Goal: Task Accomplishment & Management: Complete application form

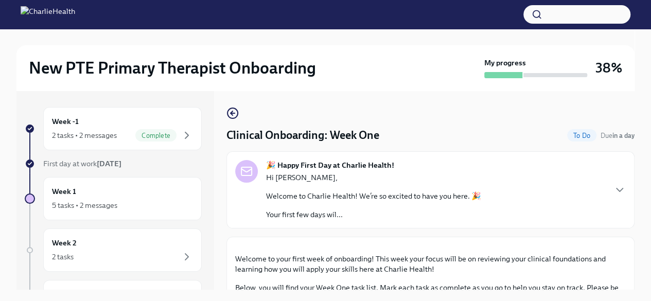
scroll to position [667, 0]
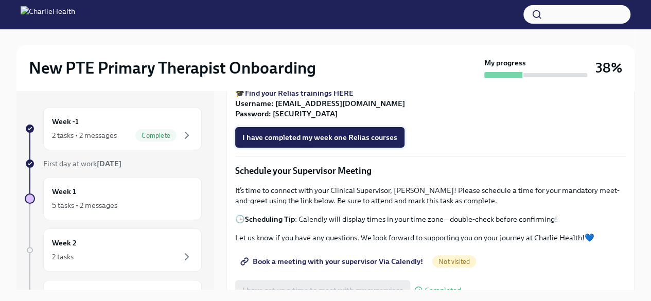
click at [300, 143] on span "I have completed my week one Relias courses" at bounding box center [319, 137] width 155 height 10
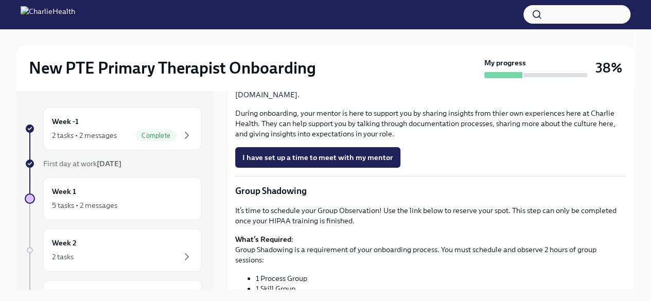
scroll to position [1024, 0]
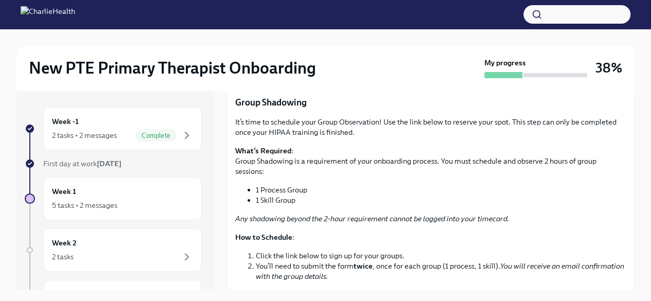
click at [363, 74] on span "I have set up a time to meet with my mentor" at bounding box center [317, 69] width 151 height 10
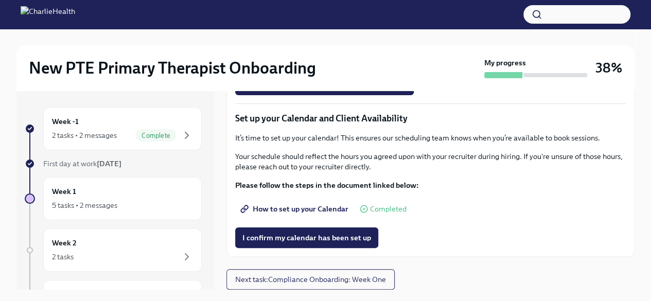
scroll to position [1462, 0]
click at [365, 277] on span "Next task : Compliance Onboarding: Week One" at bounding box center [310, 279] width 151 height 10
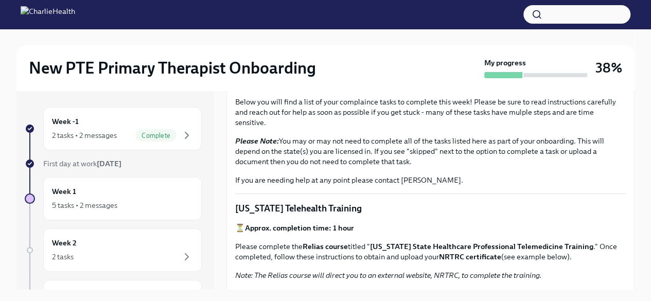
scroll to position [152, 0]
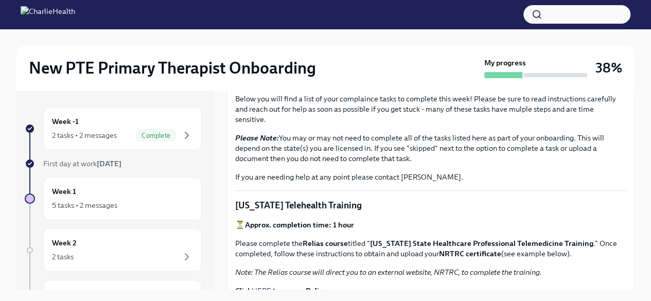
click at [342, 223] on strong "Approx. completion time: 1 hour" at bounding box center [299, 224] width 109 height 9
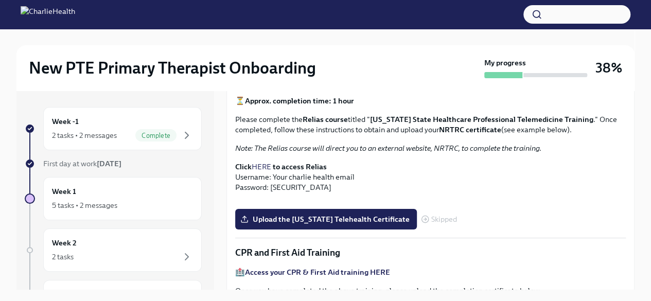
scroll to position [279, 0]
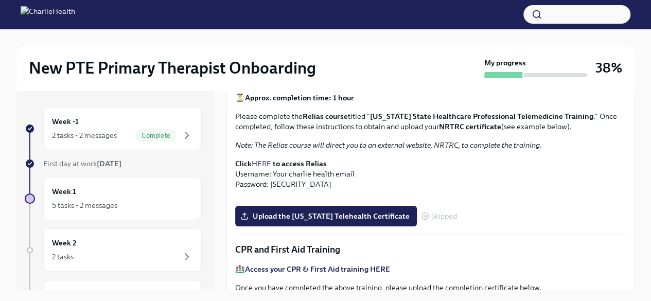
click at [311, 164] on strong "to access Relias" at bounding box center [300, 163] width 54 height 9
click at [263, 164] on link "HERE" at bounding box center [262, 163] width 20 height 9
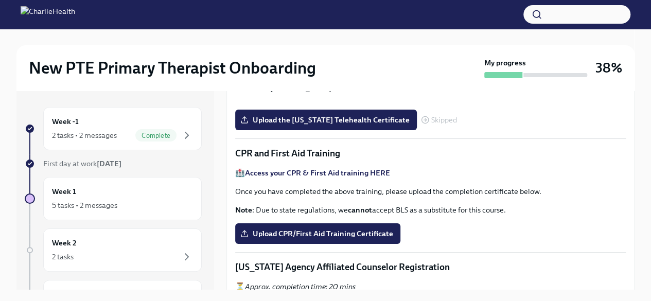
scroll to position [375, 0]
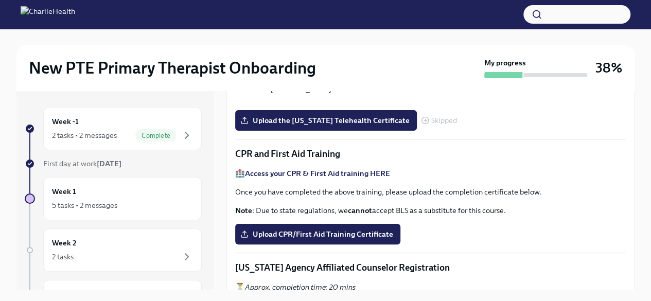
drag, startPoint x: 306, startPoint y: 190, endPoint x: 416, endPoint y: 207, distance: 111.5
click at [416, 102] on button "Zoom image" at bounding box center [430, 102] width 391 height 0
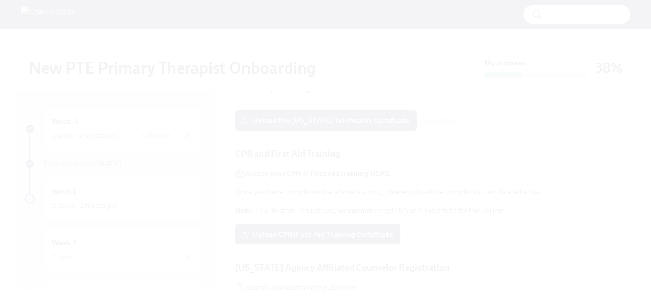
drag, startPoint x: 501, startPoint y: 196, endPoint x: 523, endPoint y: 217, distance: 29.8
click at [523, 217] on button "Unzoom image" at bounding box center [325, 150] width 651 height 301
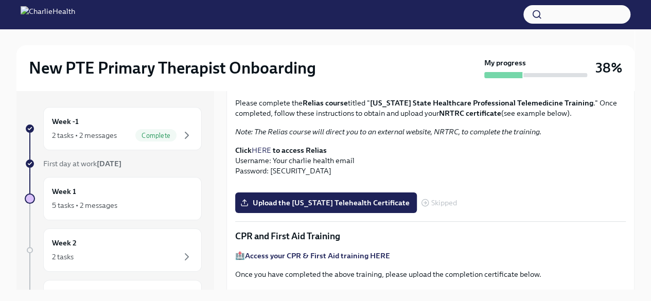
scroll to position [279, 0]
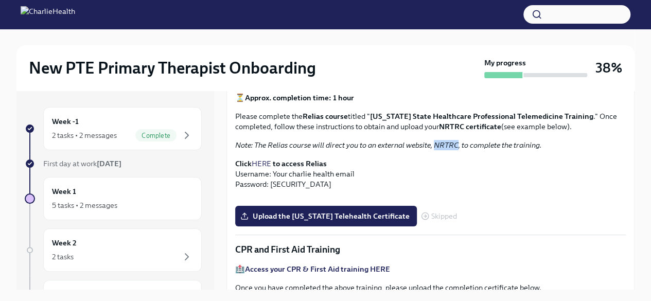
drag, startPoint x: 436, startPoint y: 145, endPoint x: 460, endPoint y: 150, distance: 25.1
click at [460, 150] on div "⏳ Approx. completion time: 1 hour Please complete the Relias course titled " Wa…" at bounding box center [430, 141] width 391 height 97
copy em "NRTRC"
click at [258, 159] on link "HERE" at bounding box center [262, 163] width 20 height 9
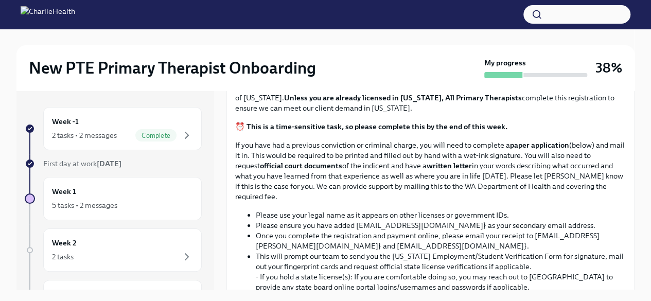
scroll to position [622, 0]
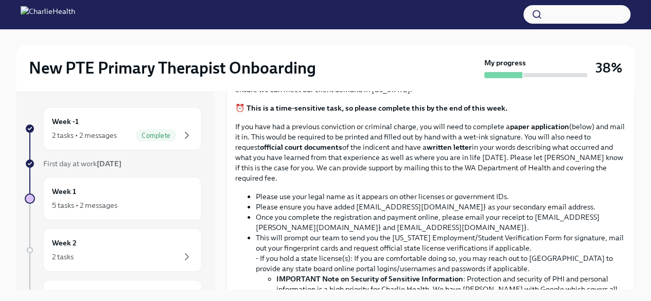
click at [0, 0] on input "Upload the [US_STATE] Telehealth Certificate" at bounding box center [0, 0] width 0 height 0
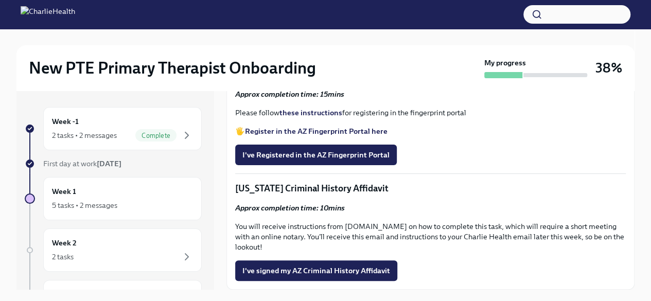
scroll to position [1450, 0]
click at [280, 125] on div "Approx completion time: 15mins Please follow these instructions for registering…" at bounding box center [430, 112] width 391 height 47
click at [314, 117] on strong "these instructions" at bounding box center [310, 112] width 63 height 9
click at [294, 160] on span "I've Registered in the AZ Fingerprint Portal" at bounding box center [315, 155] width 147 height 10
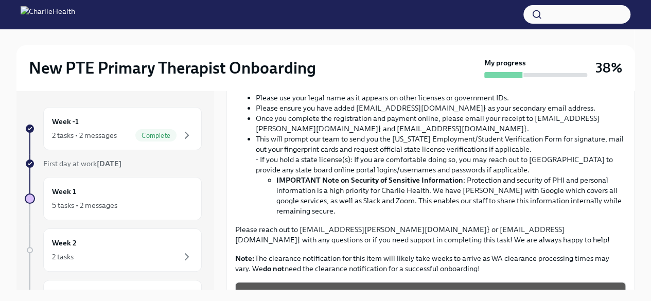
scroll to position [673, 0]
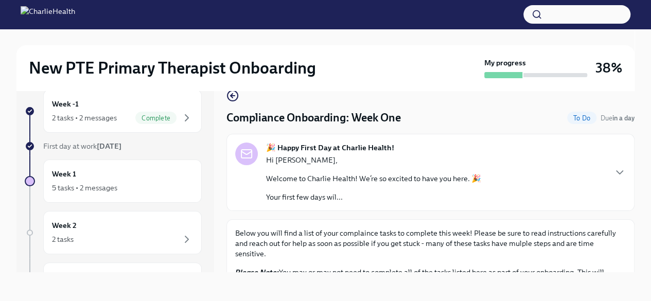
scroll to position [0, 0]
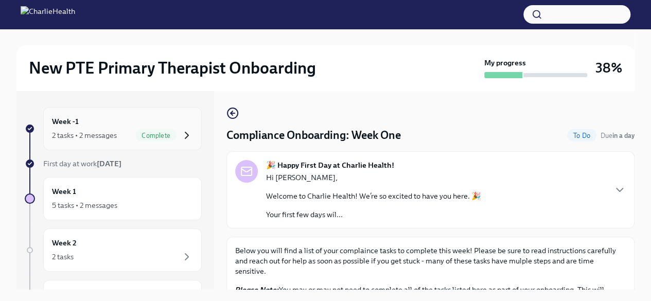
click at [182, 138] on icon "button" at bounding box center [187, 135] width 12 height 12
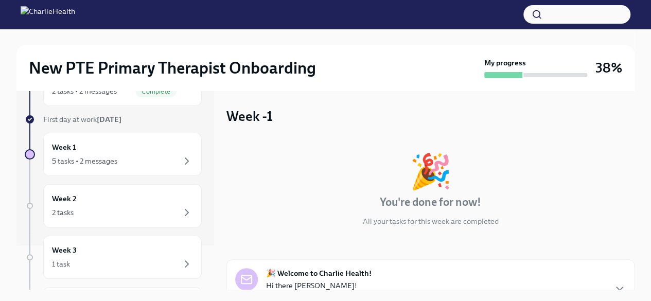
scroll to position [55, 0]
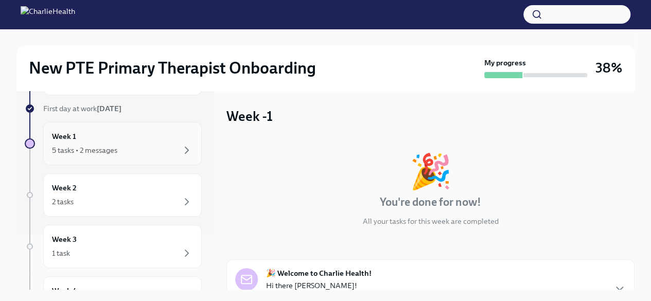
click at [177, 141] on div "Week 1 5 tasks • 2 messages" at bounding box center [122, 144] width 141 height 26
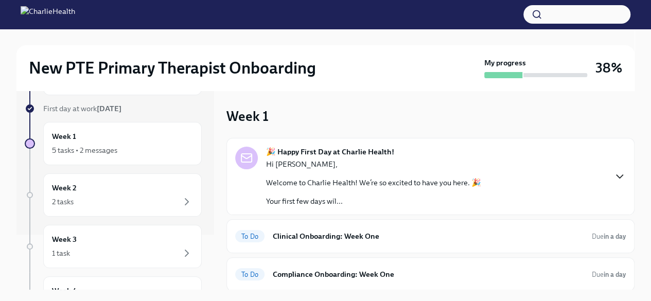
click at [614, 173] on icon "button" at bounding box center [619, 176] width 12 height 12
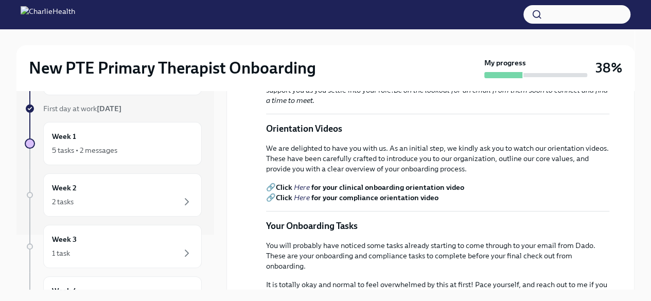
scroll to position [260, 0]
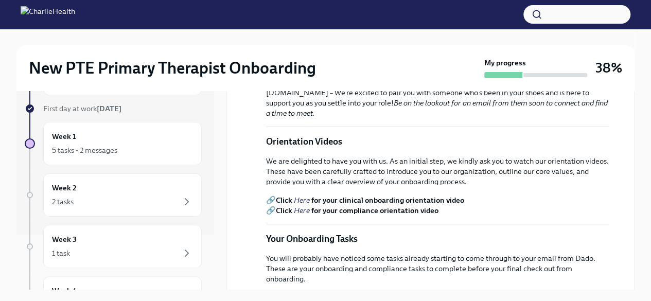
drag, startPoint x: 419, startPoint y: 182, endPoint x: 545, endPoint y: 186, distance: 126.6
click at [545, 118] on p "Your Support Team 📌 Compliance Specialist : Chelsey Mendoza, chelsey.mendoza@ch…" at bounding box center [437, 66] width 343 height 103
copy p "savannah.doherty@charliehealth.com"
drag, startPoint x: 634, startPoint y: 178, endPoint x: 632, endPoint y: 138, distance: 39.2
click at [632, 138] on div "New PTE Primary Therapist Onboarding My progress 38% Week -1 2 tasks • 2 messag…" at bounding box center [325, 239] width 651 height 420
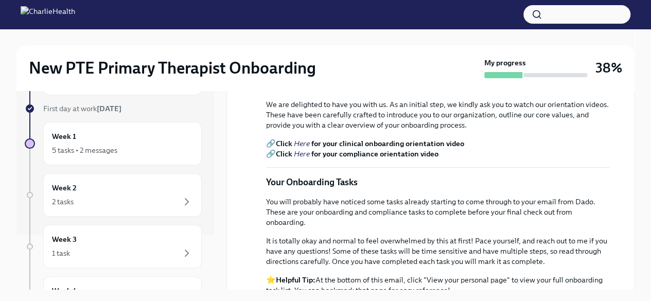
scroll to position [322, 0]
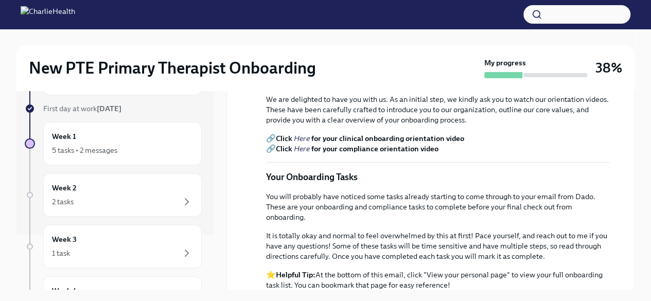
click at [412, 143] on strong "for your clinical onboarding orientation video" at bounding box center [387, 138] width 153 height 9
click at [270, 154] on p "🔗 Click Here for your clinical onboarding orientation video 🔗 Click Here for yo…" at bounding box center [437, 143] width 343 height 21
click at [309, 143] on em "Here" at bounding box center [302, 138] width 16 height 9
click at [303, 143] on em "Here" at bounding box center [302, 138] width 16 height 9
click at [301, 153] on em "Here" at bounding box center [302, 148] width 16 height 9
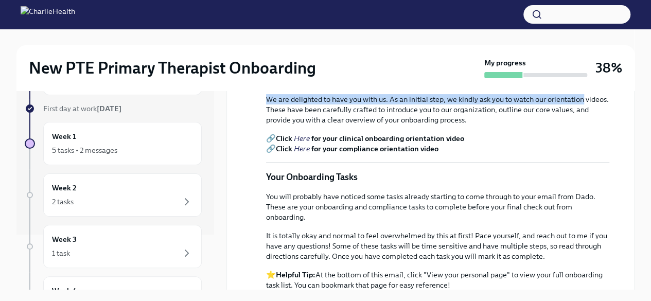
drag, startPoint x: 634, startPoint y: 187, endPoint x: 632, endPoint y: 192, distance: 5.8
click at [632, 192] on div "New PTE Primary Therapist Onboarding My progress 38% Week -1 2 tasks • 2 messag…" at bounding box center [325, 239] width 651 height 420
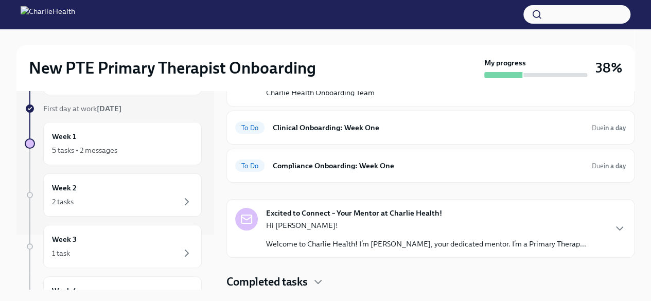
scroll to position [693, 0]
click at [539, 133] on h6 "Clinical Onboarding: Week One" at bounding box center [428, 127] width 311 height 11
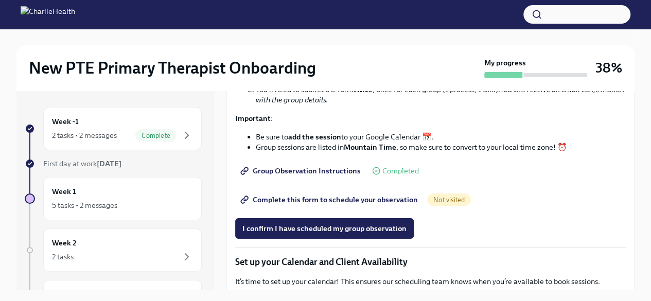
scroll to position [1462, 0]
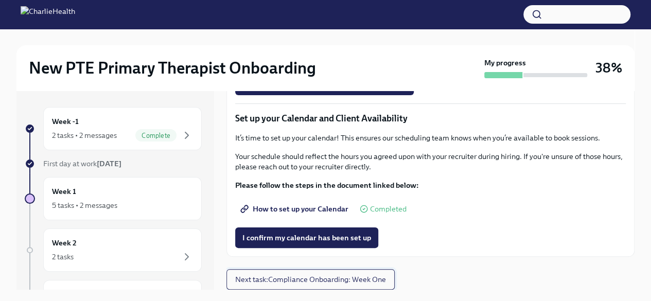
click at [364, 279] on span "Next task : Compliance Onboarding: Week One" at bounding box center [310, 279] width 151 height 10
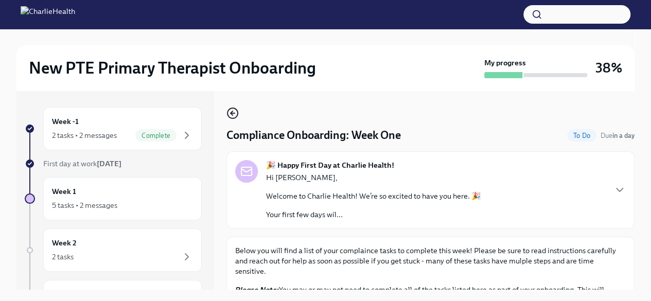
click at [230, 117] on icon "button" at bounding box center [232, 113] width 12 height 12
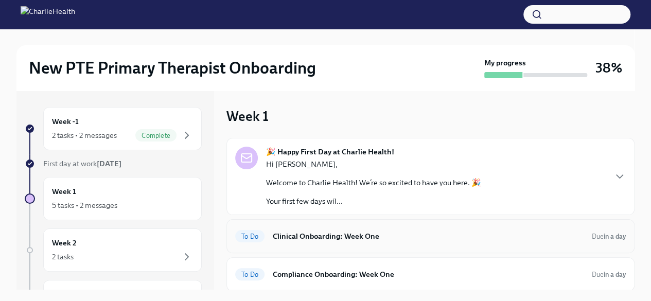
click at [577, 240] on div "To Do Clinical Onboarding: Week One Due in a day" at bounding box center [430, 236] width 391 height 16
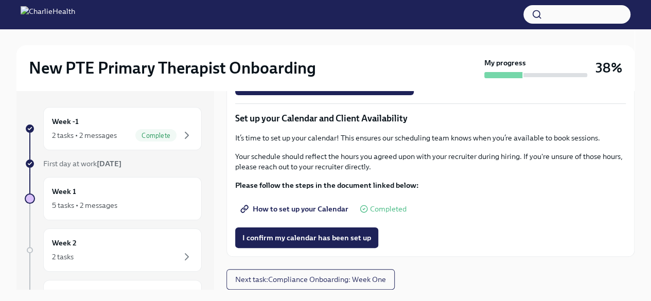
scroll to position [1462, 0]
click at [369, 277] on span "Next task : Compliance Onboarding: Week One" at bounding box center [310, 279] width 151 height 10
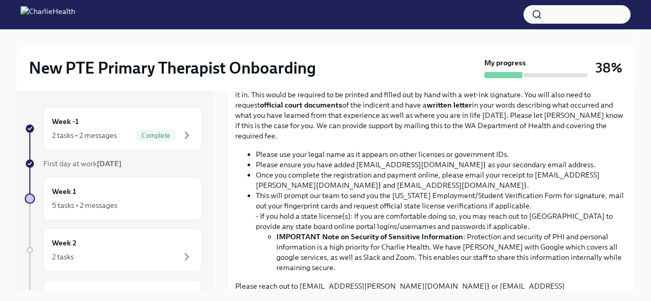
scroll to position [667, 0]
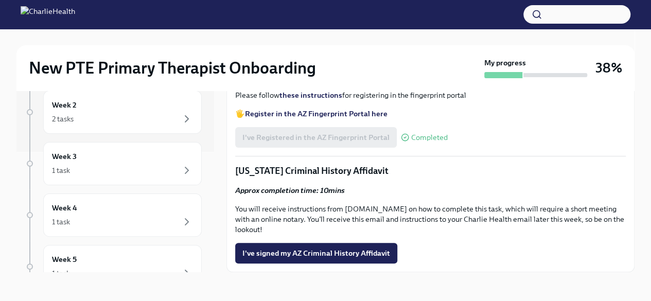
scroll to position [150, 0]
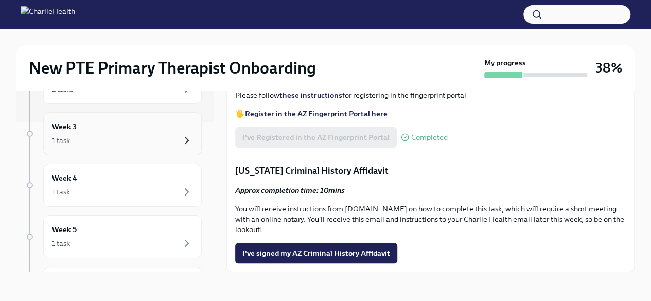
click at [183, 136] on icon "button" at bounding box center [187, 140] width 12 height 12
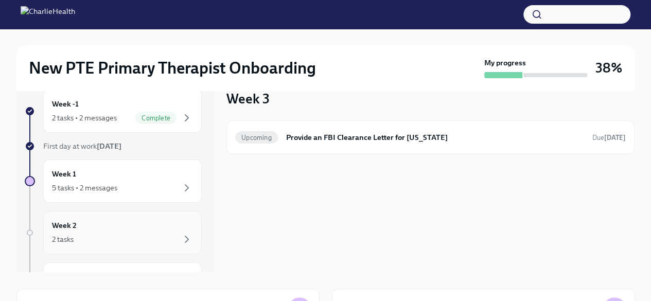
click at [173, 228] on div "Week 2 2 tasks" at bounding box center [122, 233] width 141 height 26
click at [102, 117] on div "2 tasks • 2 messages" at bounding box center [84, 118] width 65 height 10
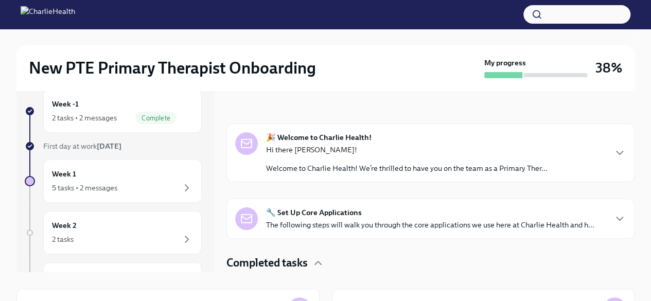
scroll to position [117, 0]
click at [613, 157] on icon "button" at bounding box center [619, 154] width 12 height 12
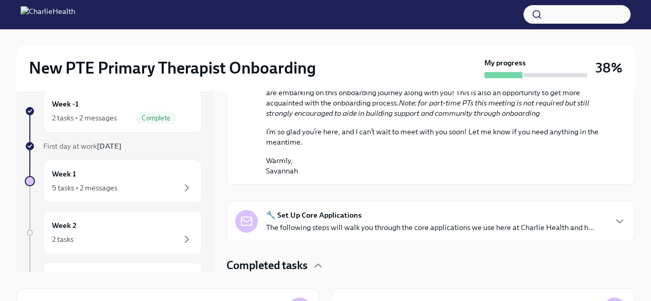
scroll to position [638, 0]
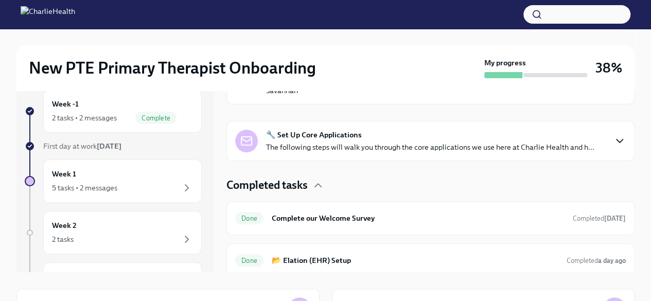
click at [613, 147] on icon "button" at bounding box center [619, 141] width 12 height 12
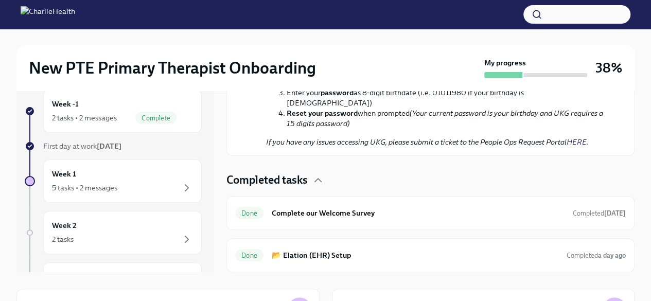
scroll to position [1371, 0]
click at [580, 203] on div "Done Complete our Welcome Survey Completed 6 days ago" at bounding box center [430, 213] width 408 height 34
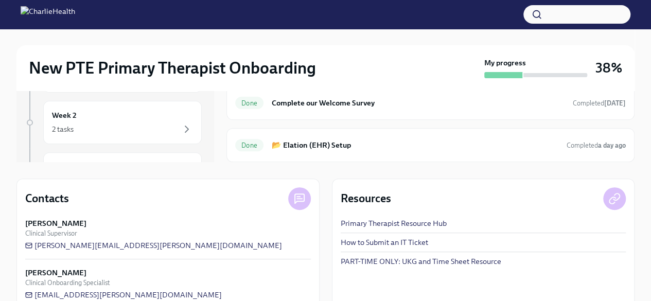
scroll to position [0, 0]
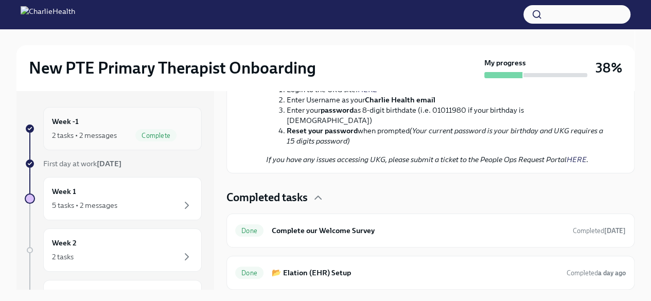
click at [102, 135] on div "2 tasks • 2 messages" at bounding box center [84, 135] width 65 height 10
click at [88, 199] on div "5 tasks • 2 messages" at bounding box center [122, 205] width 141 height 12
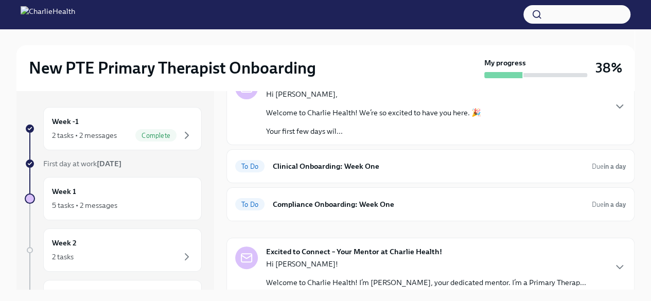
scroll to position [81, 0]
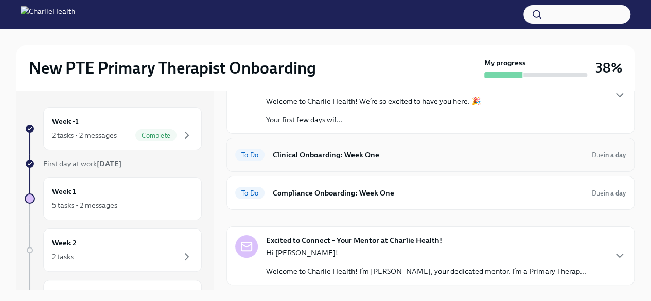
click at [448, 156] on h6 "Clinical Onboarding: Week One" at bounding box center [428, 154] width 311 height 11
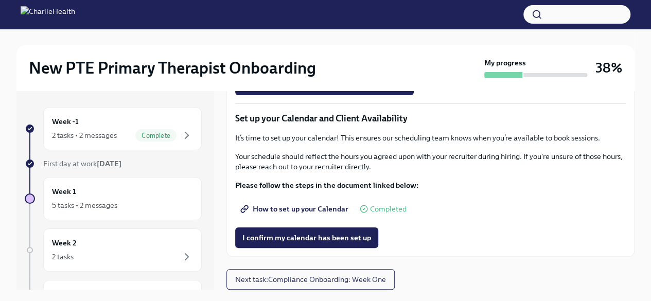
scroll to position [1462, 0]
click at [322, 282] on span "Next task : Compliance Onboarding: Week One" at bounding box center [310, 279] width 151 height 10
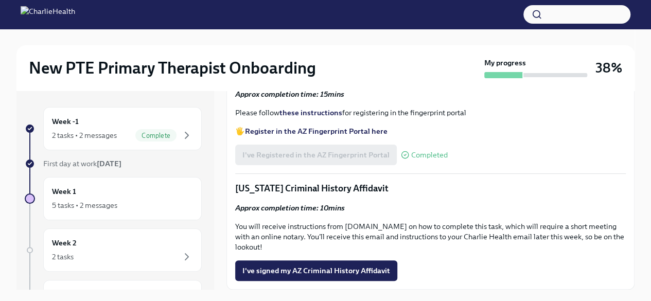
scroll to position [1303, 0]
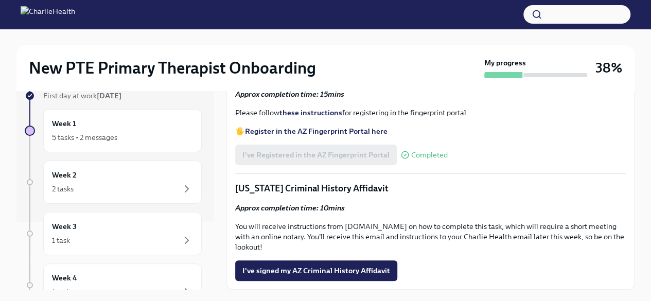
scroll to position [73, 0]
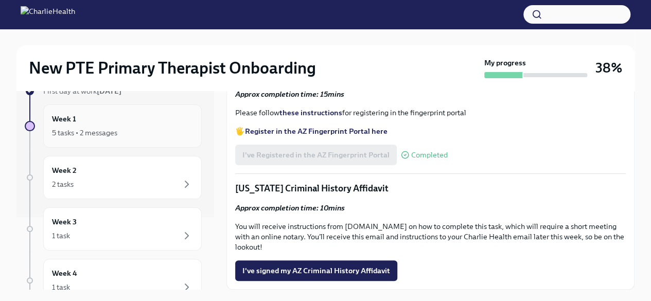
click at [164, 127] on div "5 tasks • 2 messages" at bounding box center [122, 133] width 141 height 12
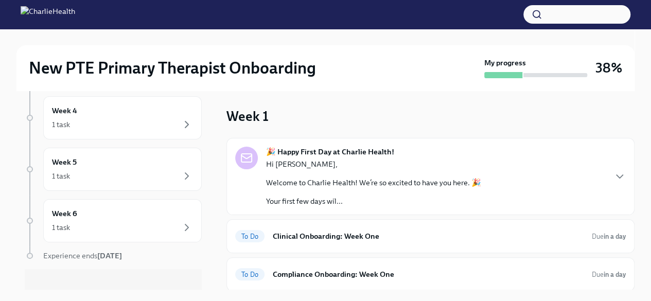
scroll to position [245, 0]
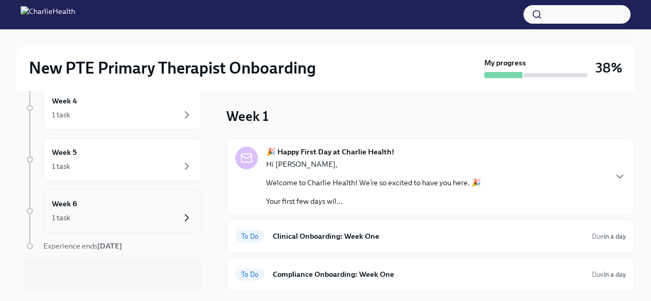
click at [181, 219] on icon "button" at bounding box center [187, 217] width 12 height 12
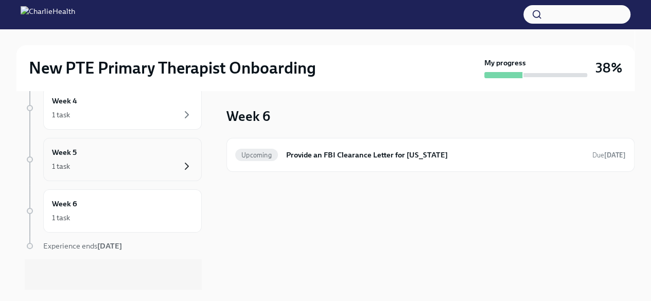
click at [181, 163] on icon "button" at bounding box center [187, 166] width 12 height 12
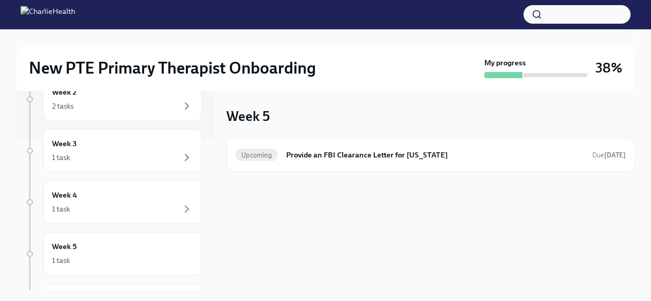
scroll to position [138, 0]
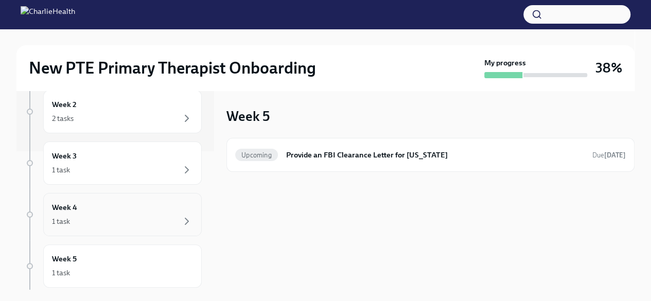
click at [169, 212] on div "Week 4 1 task" at bounding box center [122, 215] width 141 height 26
click at [159, 172] on div "1 task" at bounding box center [122, 170] width 141 height 12
click at [174, 125] on div "Week 2 2 tasks" at bounding box center [122, 111] width 158 height 43
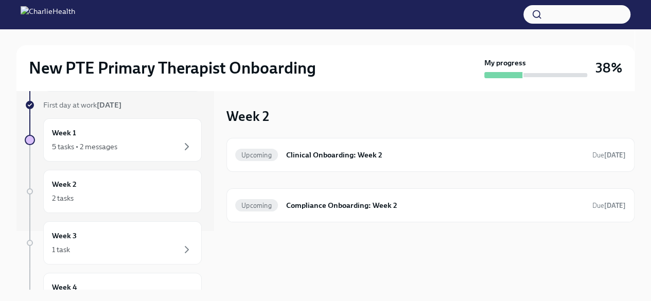
scroll to position [33, 0]
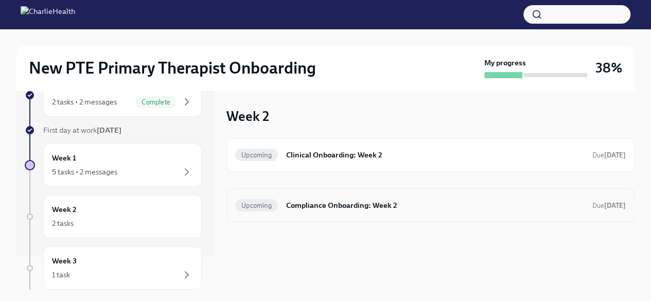
click at [328, 210] on div "Upcoming Compliance Onboarding: Week 2 Due in 9 days" at bounding box center [430, 205] width 391 height 16
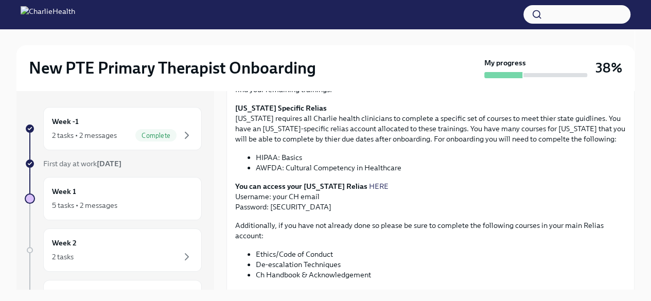
scroll to position [187, 0]
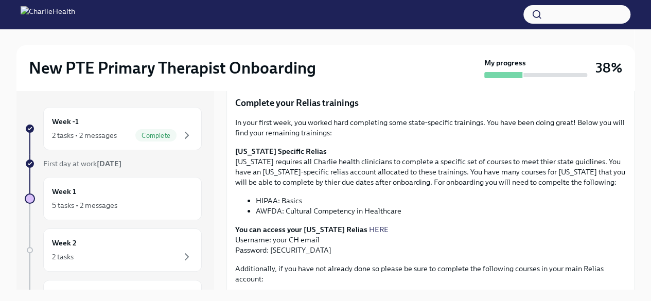
click at [369, 230] on link "HERE" at bounding box center [379, 229] width 20 height 9
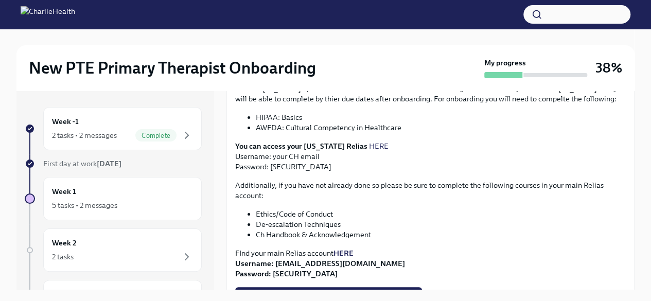
scroll to position [291, 0]
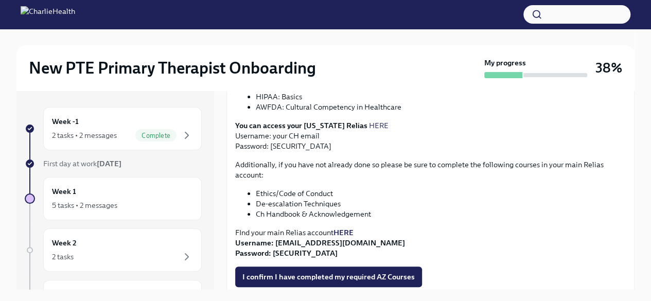
click at [346, 232] on strong "HERE" at bounding box center [343, 232] width 20 height 9
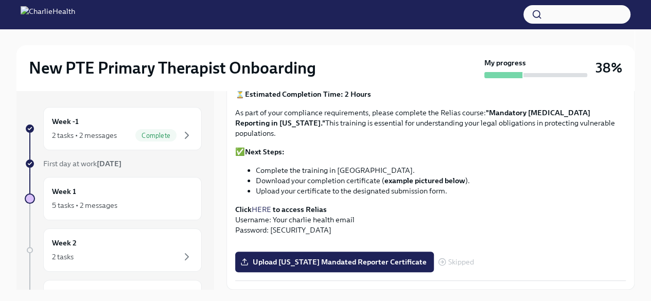
scroll to position [792, 0]
click at [369, 259] on span "Upload Pennsylvania Mandated Reporter Certificate" at bounding box center [334, 262] width 184 height 10
click at [0, 0] on input "Upload Pennsylvania Mandated Reporter Certificate" at bounding box center [0, 0] width 0 height 0
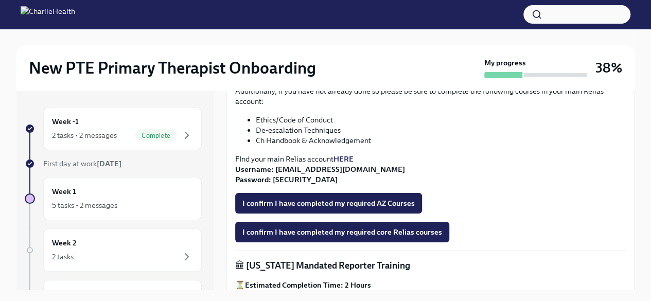
scroll to position [368, 0]
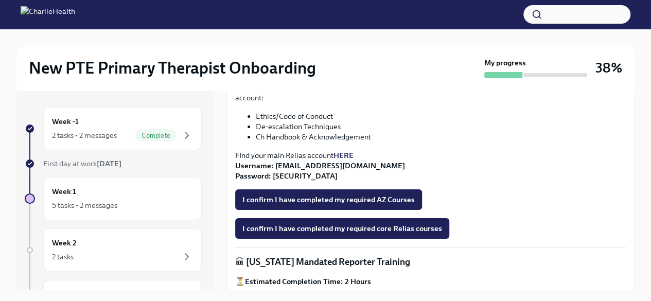
click at [378, 78] on div "New PTE Primary Therapist Onboarding My progress 38%" at bounding box center [325, 67] width 618 height 45
click at [341, 58] on div "New PTE Primary Therapist Onboarding" at bounding box center [254, 68] width 451 height 21
drag, startPoint x: 635, startPoint y: 172, endPoint x: 626, endPoint y: 205, distance: 33.7
click at [626, 205] on div "New PTE Primary Therapist Onboarding My progress 38% Week -1 2 tasks • 2 messag…" at bounding box center [325, 174] width 651 height 290
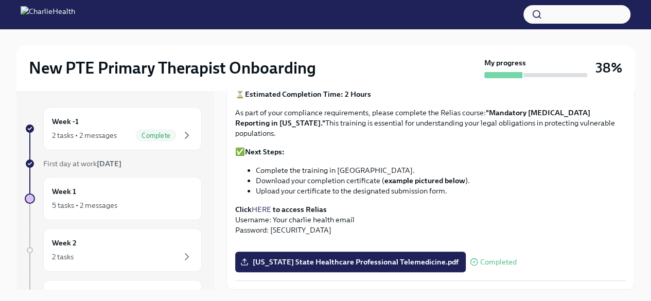
scroll to position [17, 0]
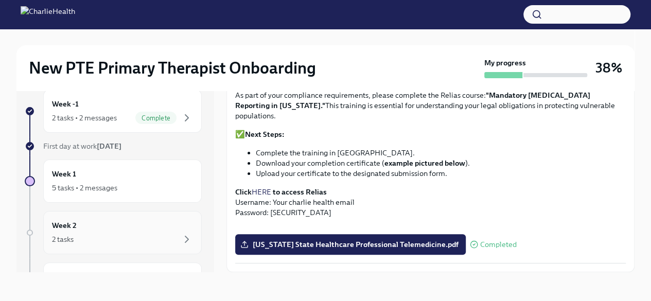
click at [81, 229] on div "Week 2 2 tasks" at bounding box center [122, 233] width 141 height 26
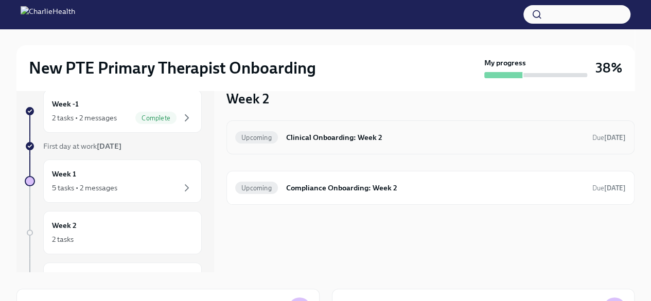
click at [317, 145] on div "Upcoming Clinical Onboarding: Week 2 Due in 8 days" at bounding box center [430, 137] width 391 height 16
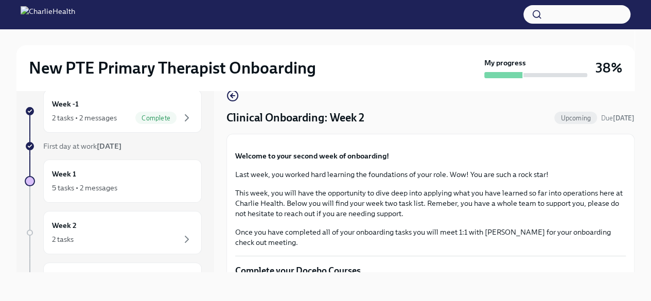
click at [317, 143] on button "Zoom image" at bounding box center [430, 143] width 391 height 0
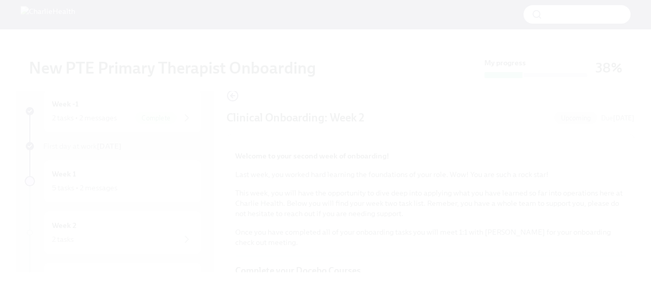
click at [635, 91] on button "Unzoom image" at bounding box center [325, 150] width 651 height 301
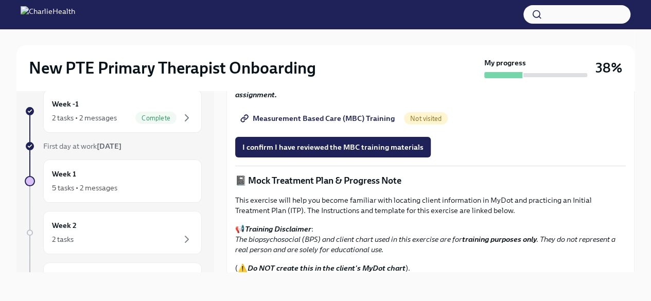
scroll to position [542, 0]
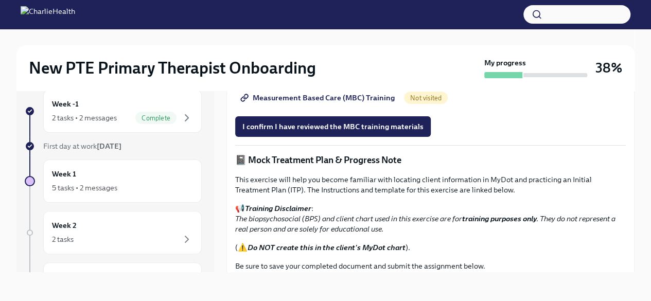
click at [636, 189] on div "New PTE Primary Therapist Onboarding My progress 38% Week -1 2 tasks • 2 messag…" at bounding box center [325, 156] width 651 height 290
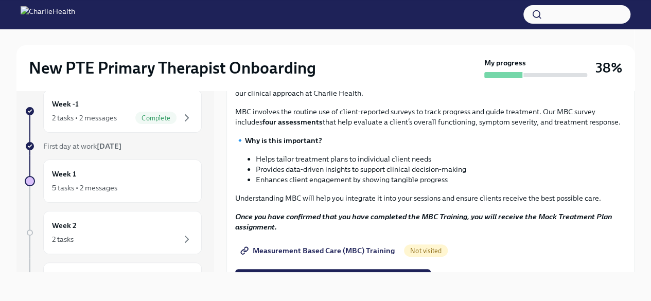
scroll to position [0, 0]
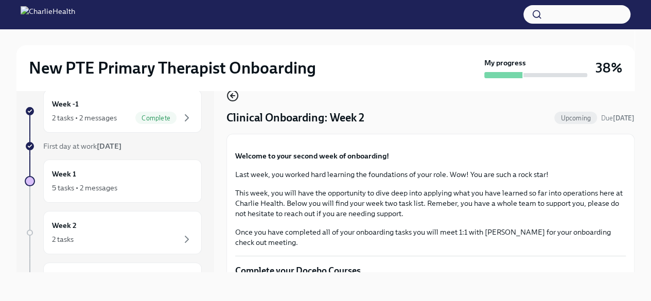
click at [234, 100] on circle "button" at bounding box center [232, 96] width 10 height 10
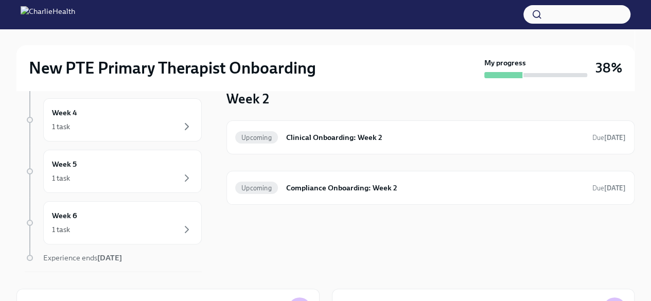
scroll to position [206, 0]
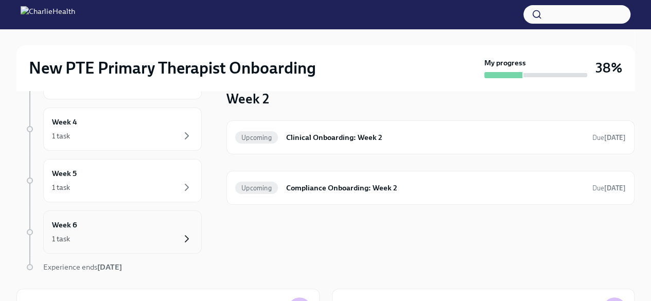
click at [181, 235] on icon "button" at bounding box center [187, 239] width 12 height 12
click at [344, 139] on h6 "Provide an FBI Clearance Letter for Pennsylvania" at bounding box center [435, 137] width 298 height 11
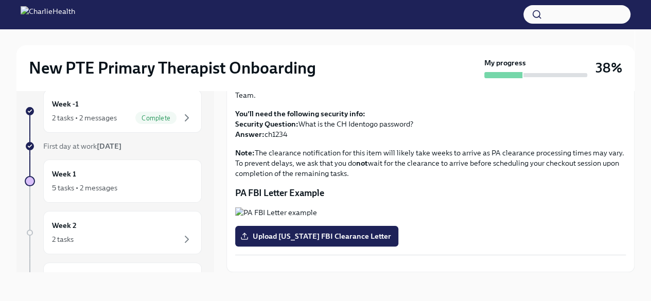
scroll to position [257, 0]
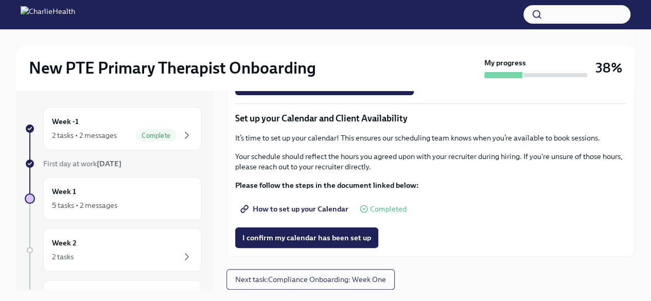
scroll to position [1462, 0]
click at [290, 281] on span "Next task : Compliance Onboarding: Week One" at bounding box center [310, 279] width 151 height 10
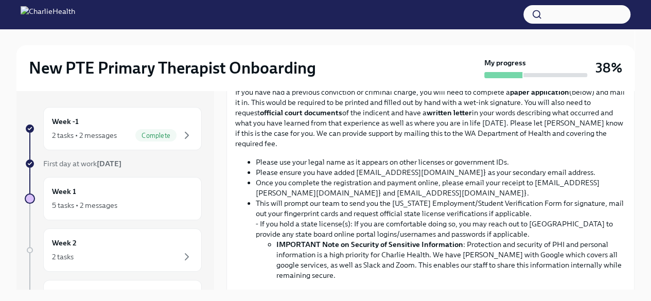
scroll to position [659, 0]
